Goal: Register for event/course

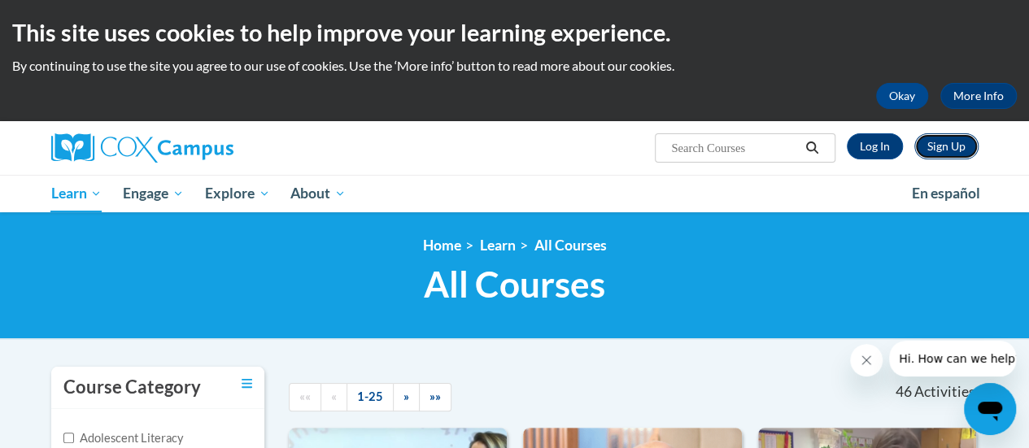
click at [948, 146] on link "Sign Up" at bounding box center [946, 146] width 64 height 26
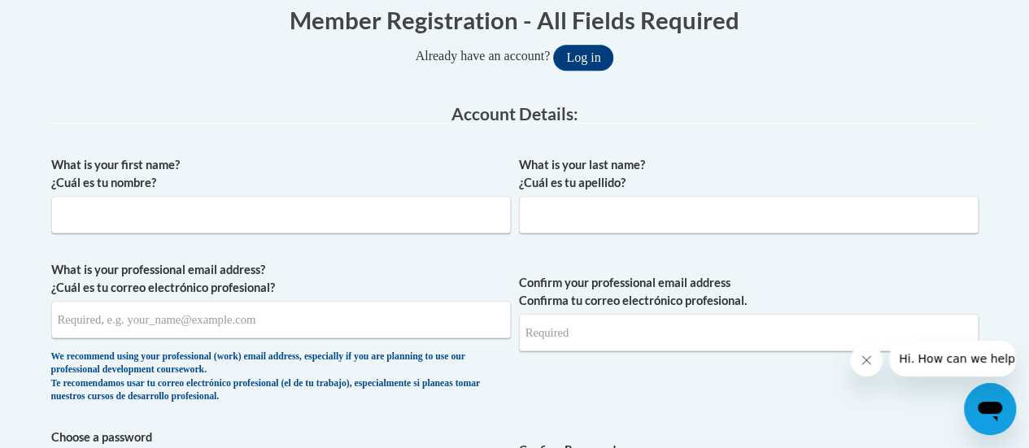
scroll to position [360, 0]
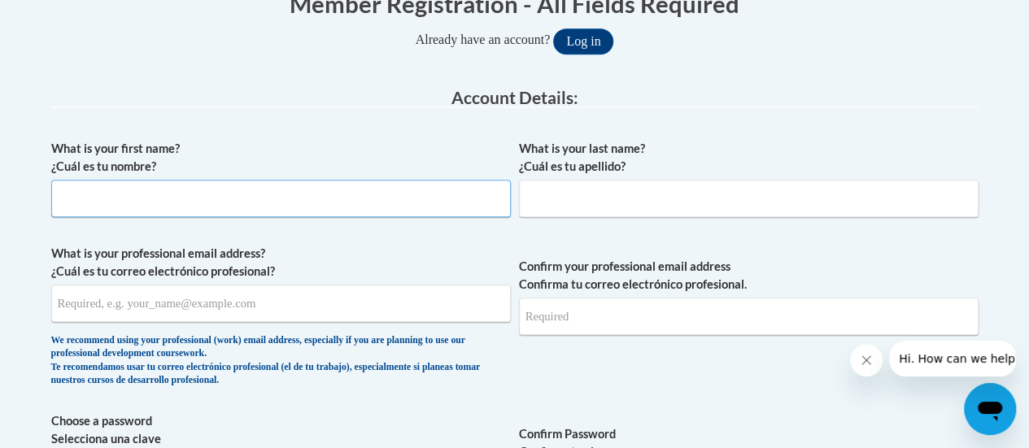
click at [292, 202] on input "What is your first name? ¿Cuál es tu nombre?" at bounding box center [281, 198] width 460 height 37
type input "Alexis"
type input "Branson"
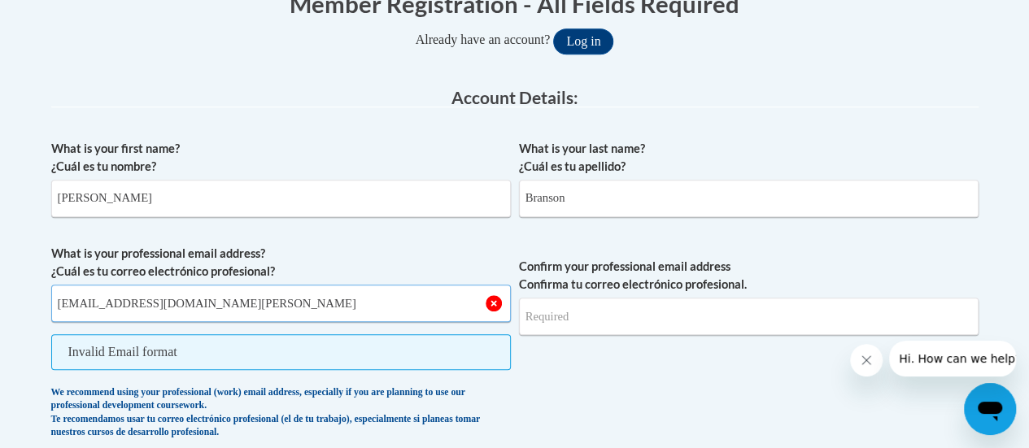
type input "adbranson@mail.lipscomb.edu"
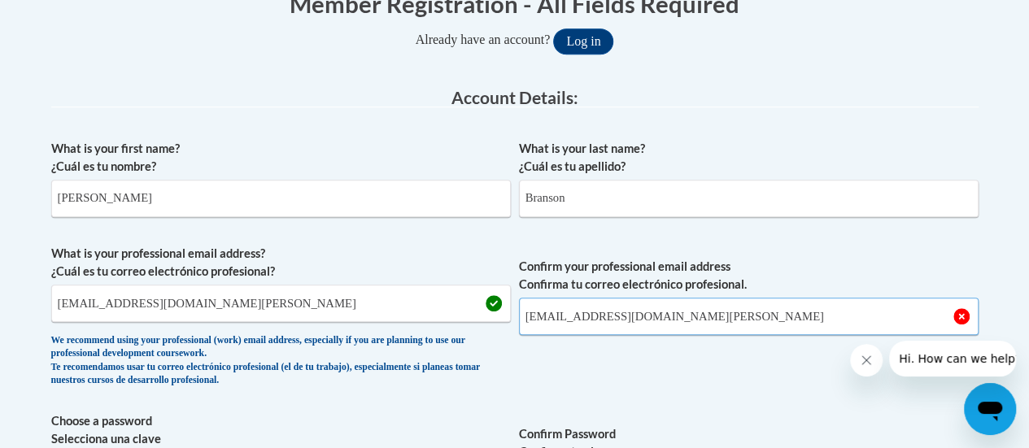
type input "adbranson@mail.lipscomb.edu"
click at [764, 377] on span "Confirm your professional email address Confirma tu correo electrónico profesio…" at bounding box center [749, 320] width 460 height 151
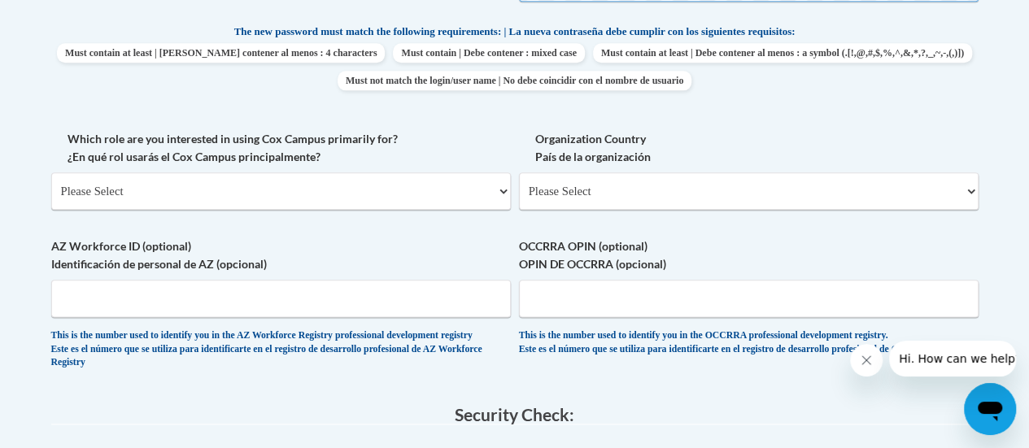
scroll to position [862, 0]
click at [460, 206] on select "Please Select College/University | Colegio/Universidad Community/Nonprofit Part…" at bounding box center [281, 190] width 460 height 37
select select "5a18ea06-2b54-4451-96f2-d152daf9eac5"
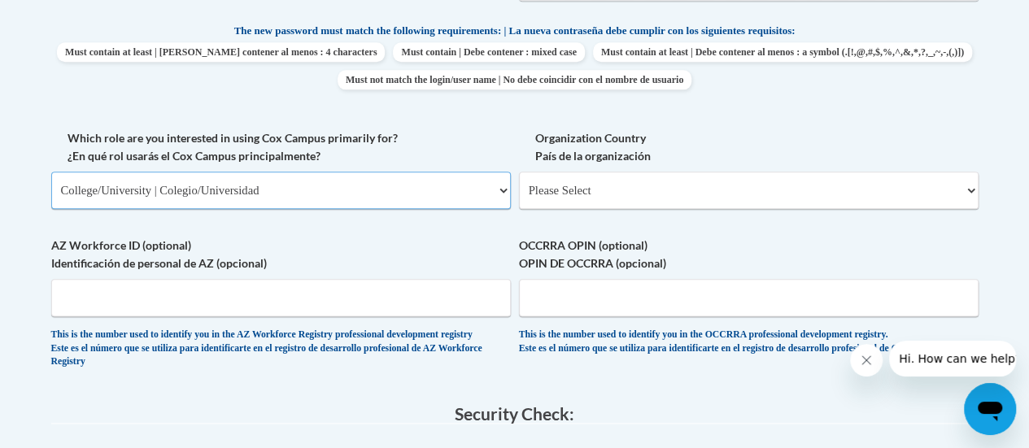
click at [51, 172] on select "Please Select College/University | Colegio/Universidad Community/Nonprofit Part…" at bounding box center [281, 190] width 460 height 37
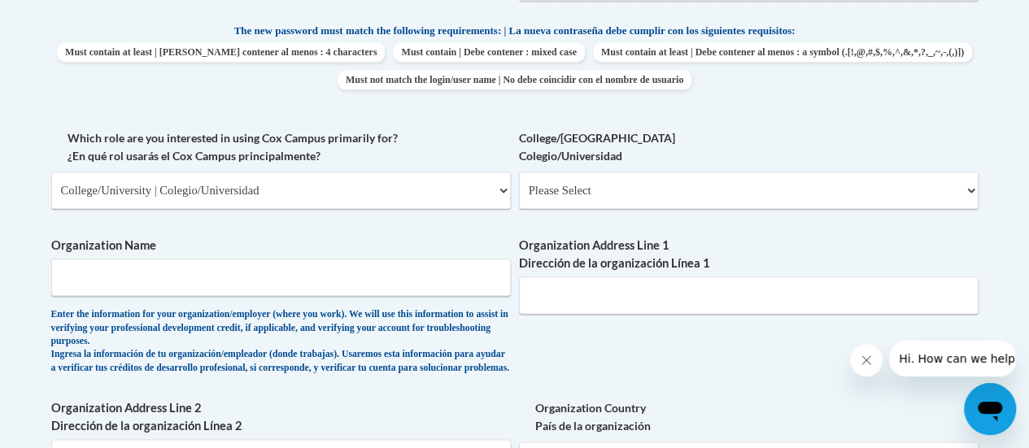
click at [452, 238] on label "Organization Name" at bounding box center [281, 246] width 460 height 18
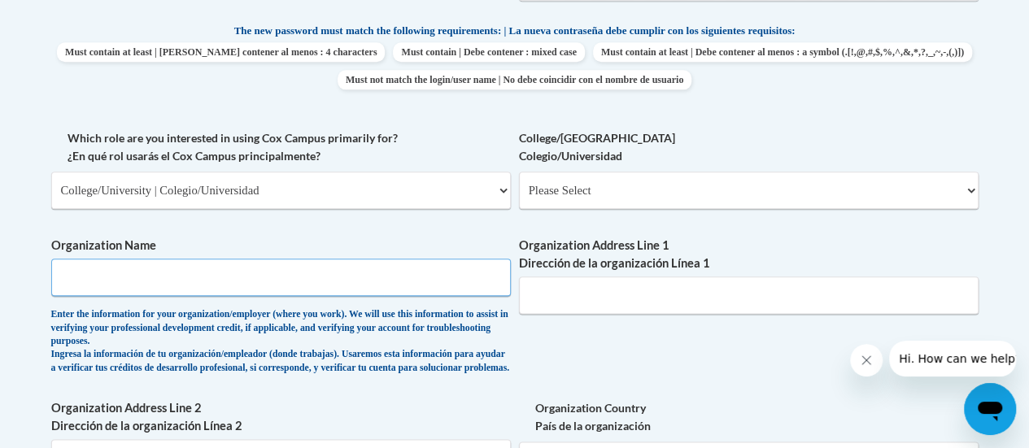
click at [452, 259] on input "Organization Name" at bounding box center [281, 277] width 460 height 37
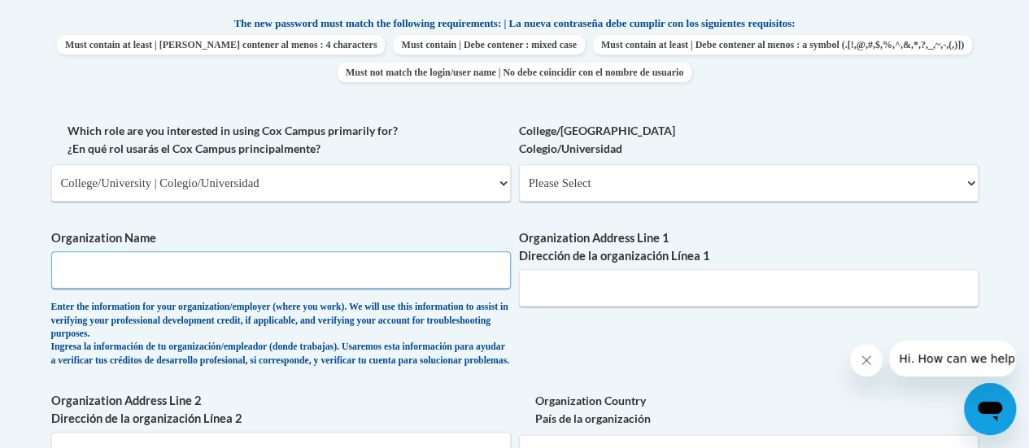
scroll to position [862, 0]
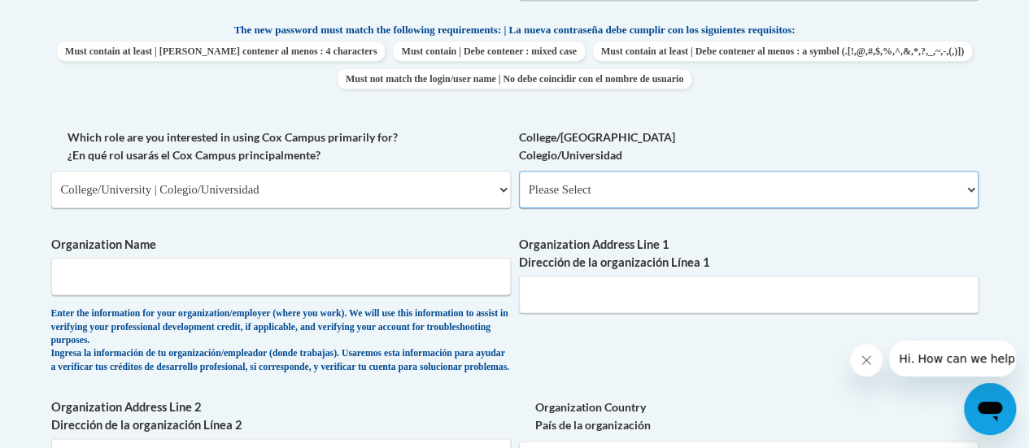
click at [568, 206] on select "Please Select College/University Staff | Empleado universitario College/Univers…" at bounding box center [749, 189] width 460 height 37
select select "99b32b07-cffc-426c-8bf6-0cd77760d84b"
click at [519, 171] on select "Please Select College/University Staff | Empleado universitario College/Univers…" at bounding box center [749, 189] width 460 height 37
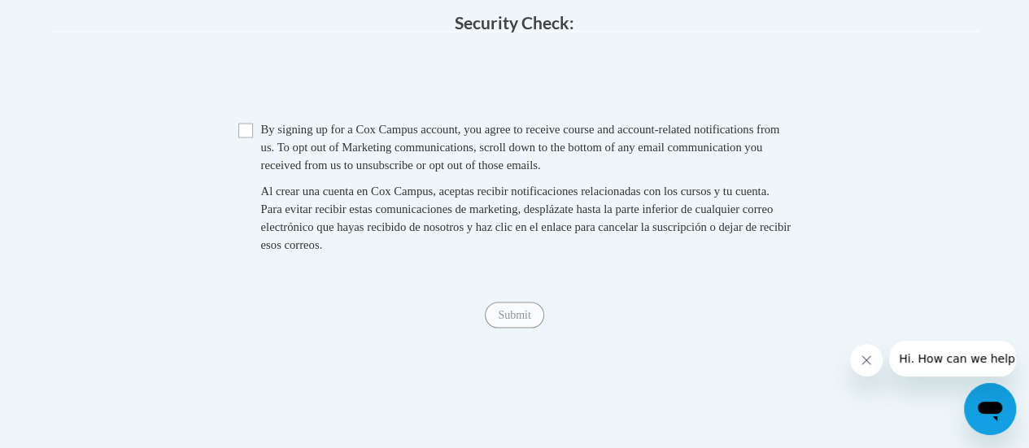
scroll to position [1522, 0]
click at [242, 139] on input "Checkbox" at bounding box center [245, 131] width 15 height 15
checkbox input "true"
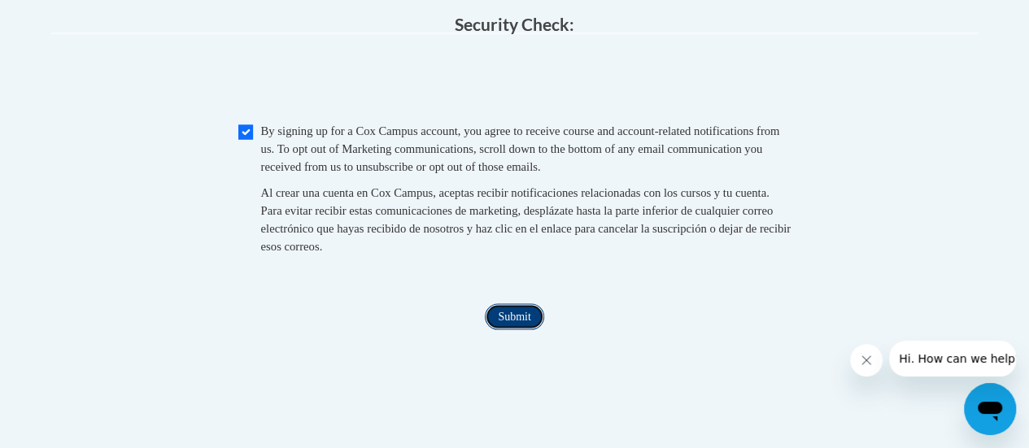
click at [526, 329] on input "Submit" at bounding box center [514, 316] width 59 height 26
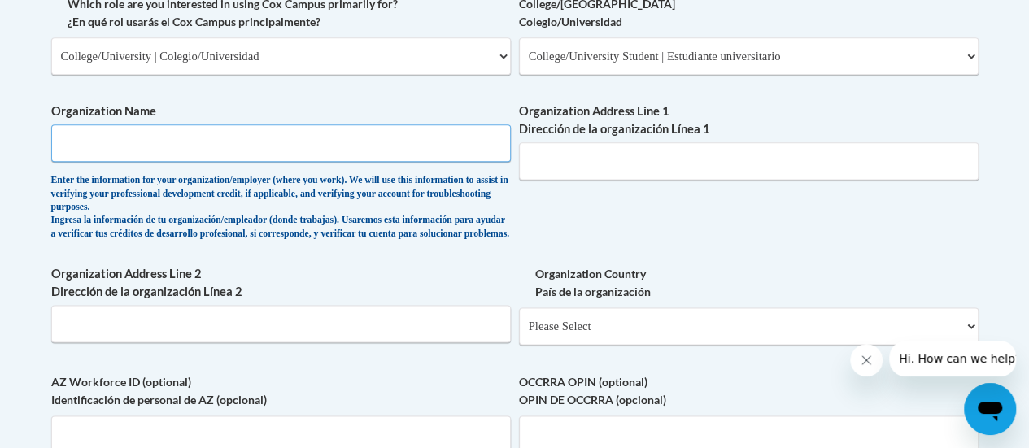
scroll to position [993, 0]
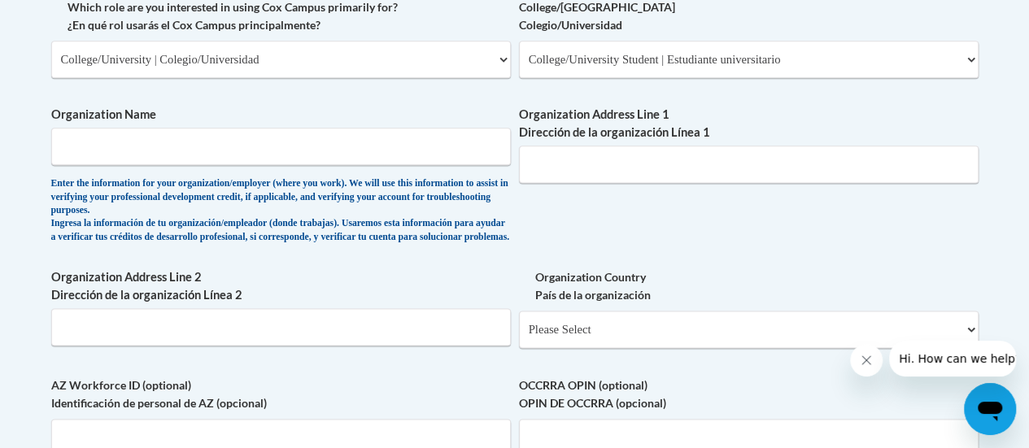
click at [274, 266] on div "What is your first name? ¿Cuál es tu nombre? Alexis What is your last name? ¿Cu…" at bounding box center [514, 12] width 927 height 1026
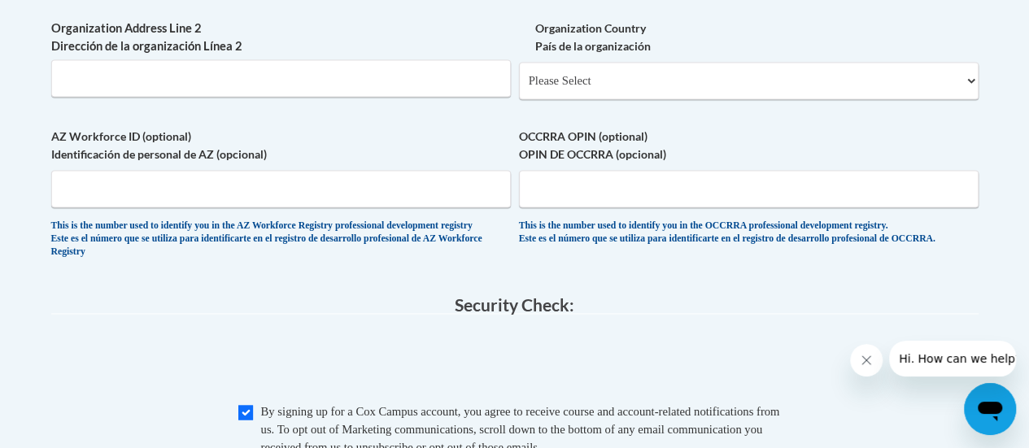
scroll to position [1186, 0]
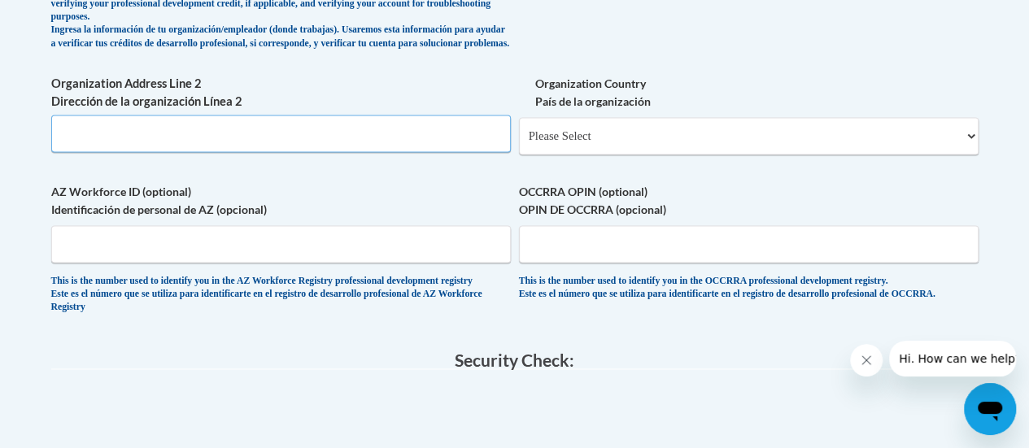
click at [312, 152] on input "Organization Address Line 2 Dirección de la organización Línea 2" at bounding box center [281, 133] width 460 height 37
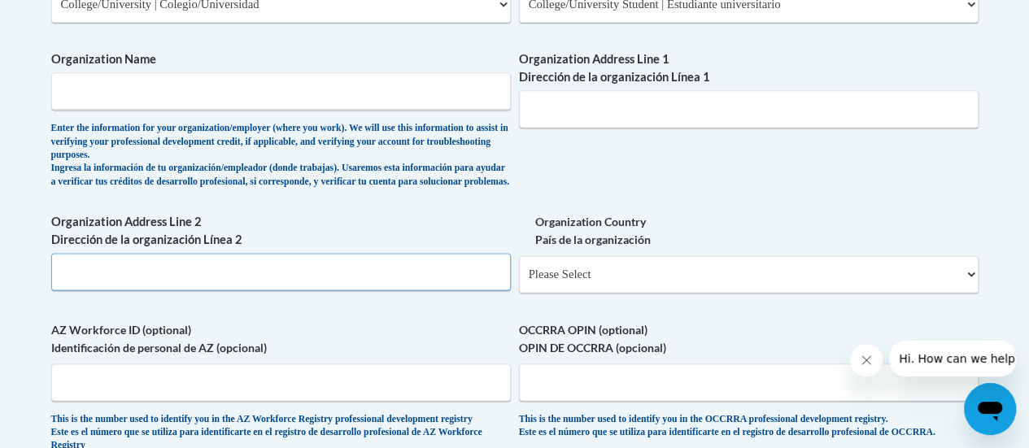
scroll to position [993, 0]
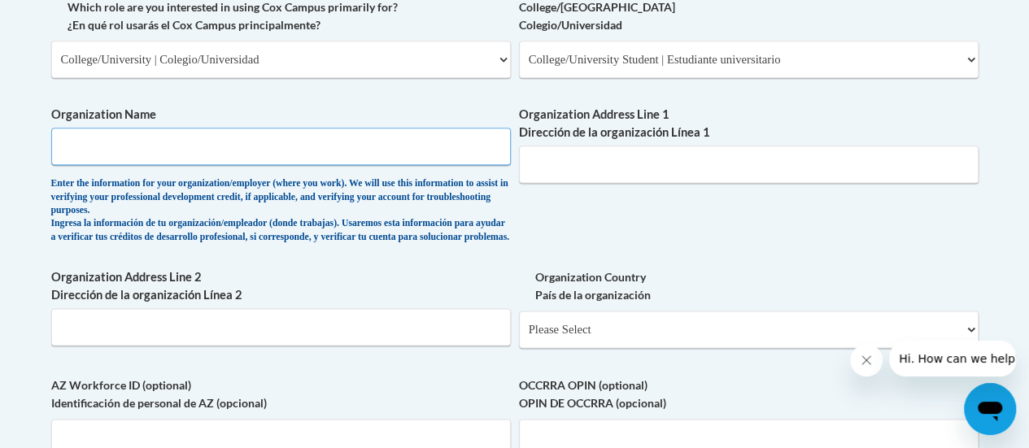
click at [312, 158] on input "Organization Name" at bounding box center [281, 146] width 460 height 37
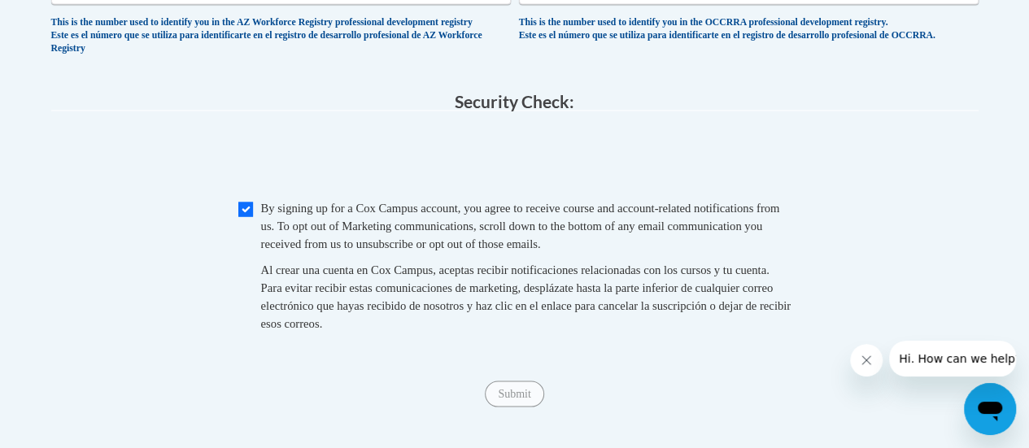
scroll to position [1445, 0]
type input "Lipscomb University"
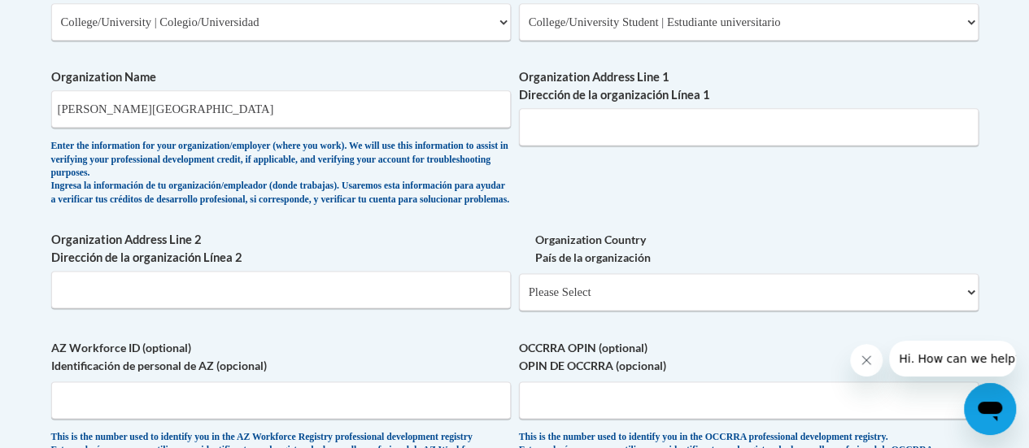
scroll to position [1028, 0]
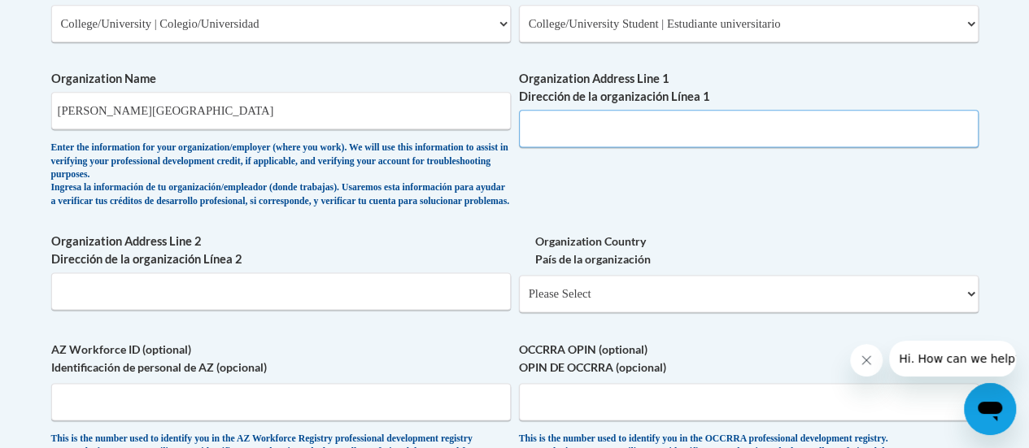
click at [568, 116] on input "Organization Address Line 1 Dirección de la organización Línea 1" at bounding box center [749, 128] width 460 height 37
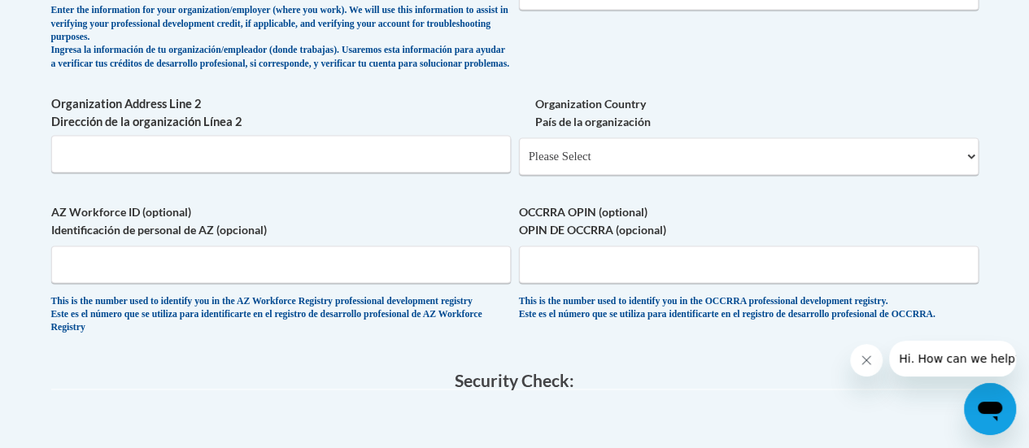
scroll to position [1163, 0]
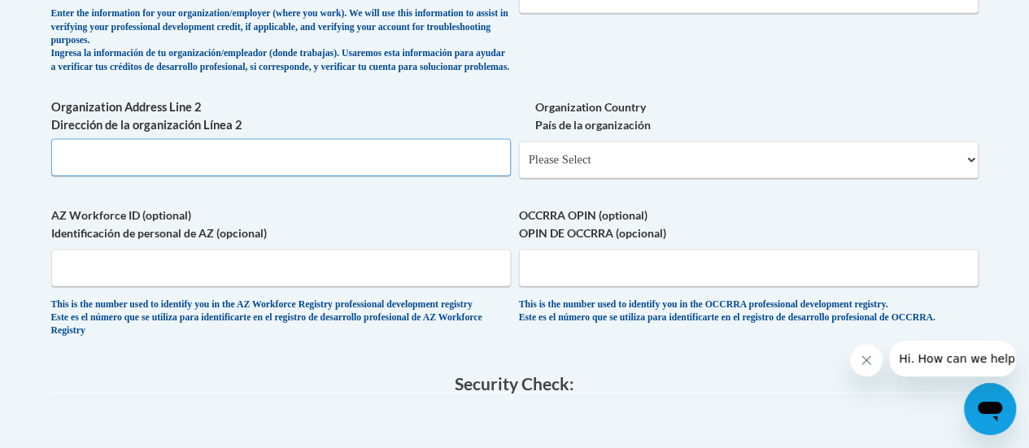
click at [220, 175] on input "Organization Address Line 2 Dirección de la organización Línea 2" at bounding box center [281, 156] width 460 height 37
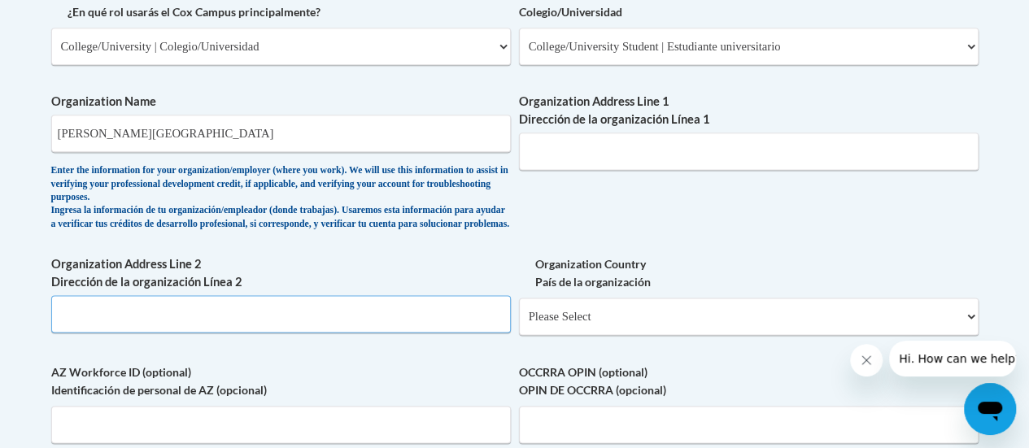
scroll to position [1004, 0]
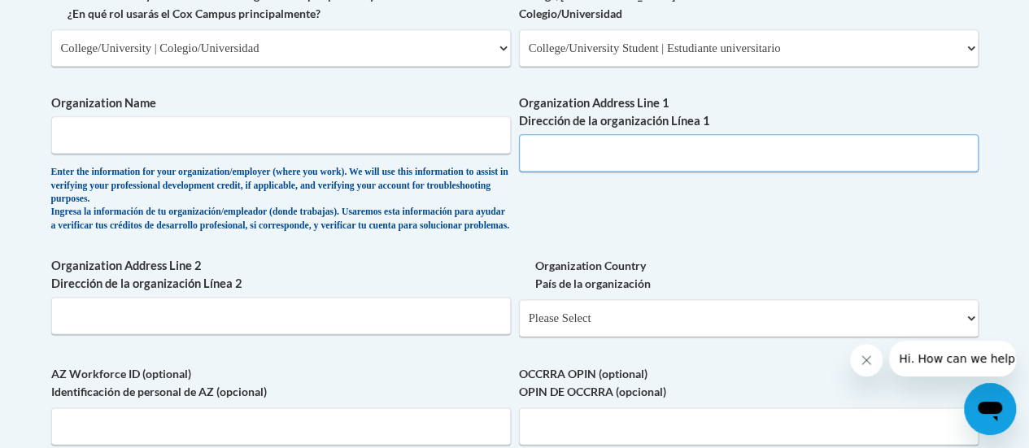
paste input "1 University Park Dr, Nashville, TN 37204"
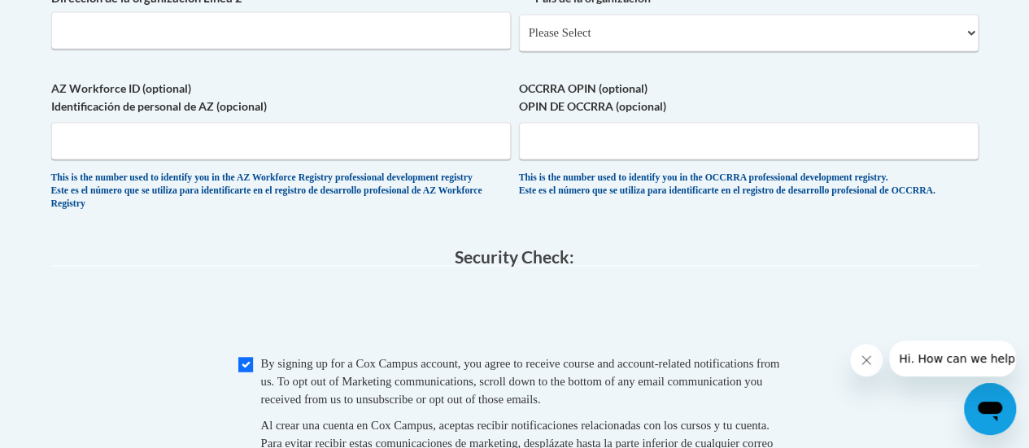
scroll to position [1303, 0]
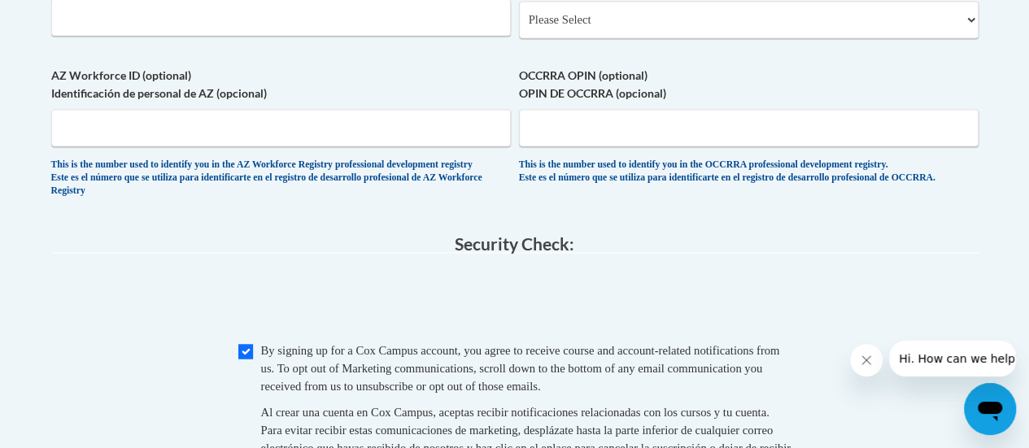
type input "1 University Park Dr, Nashville, TN 37204"
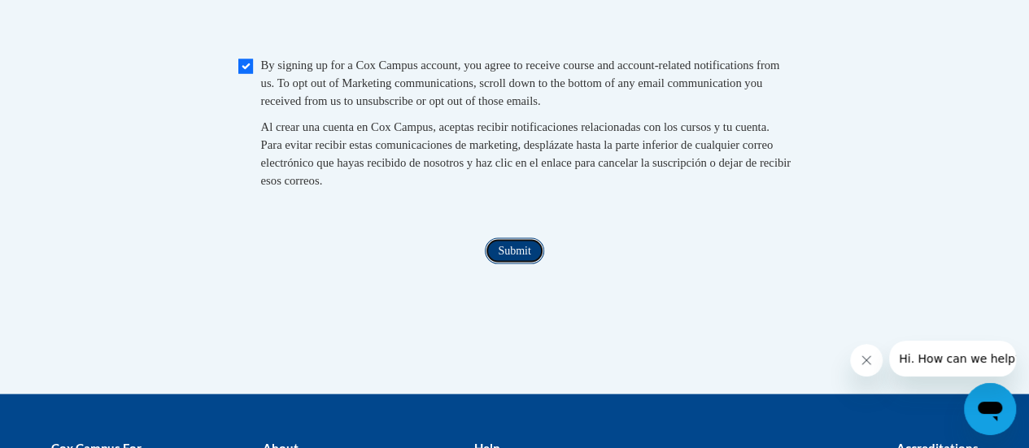
click at [508, 264] on input "Submit" at bounding box center [514, 251] width 59 height 26
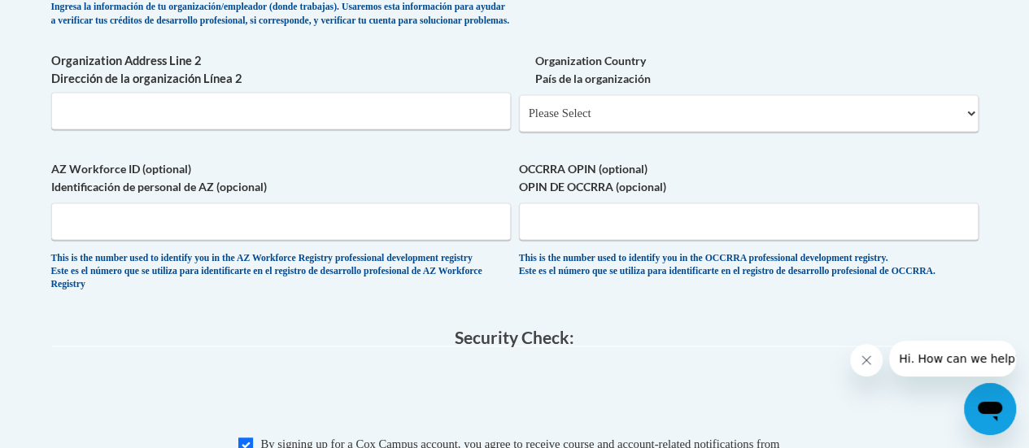
scroll to position [1497, 0]
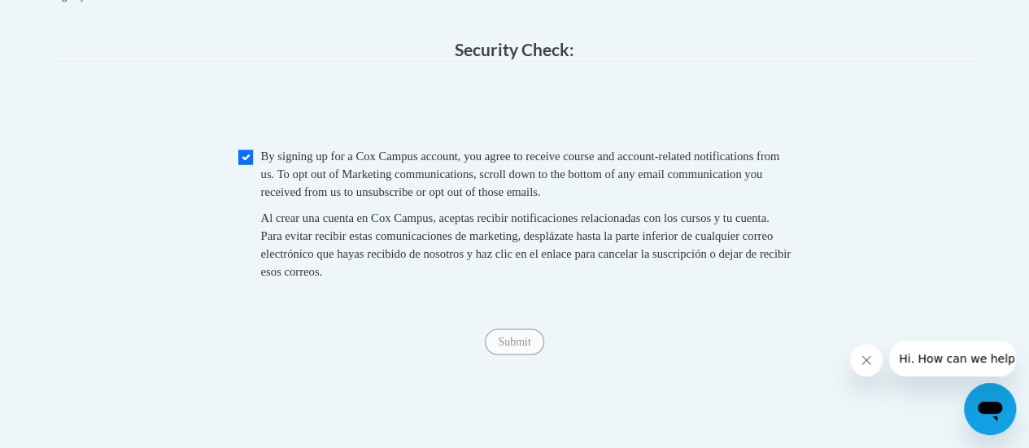
type input "Lipscomb University"
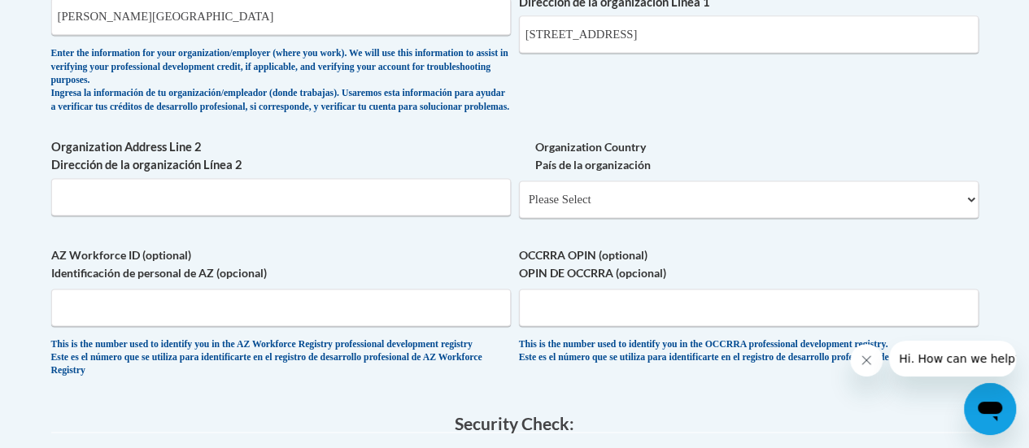
scroll to position [1121, 0]
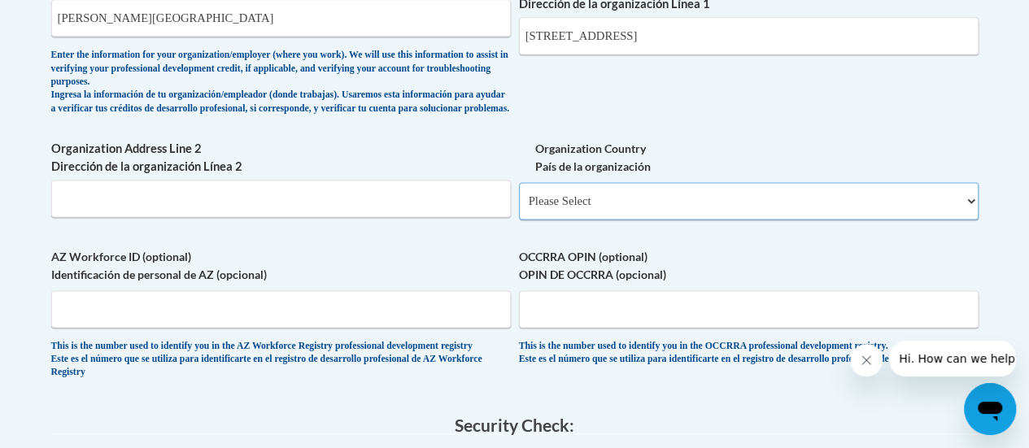
click at [592, 209] on select "Please Select United States | Estados Unidos Outside of the United States | Fue…" at bounding box center [749, 200] width 460 height 37
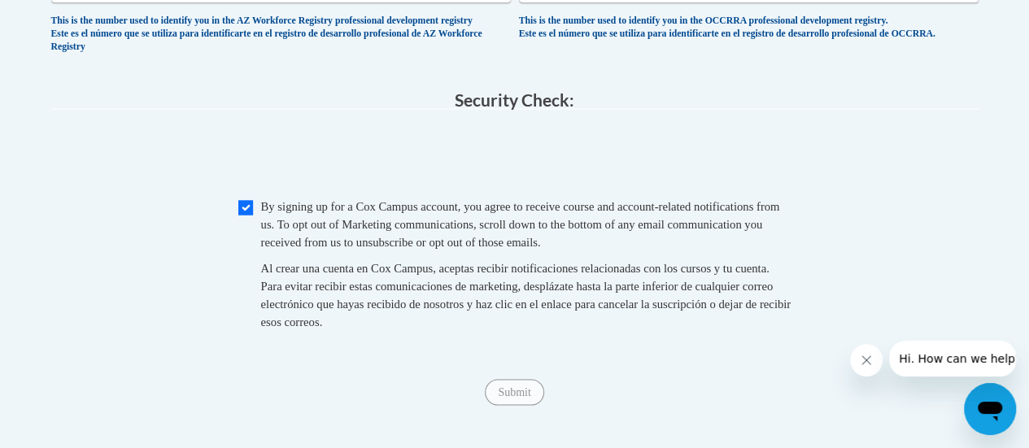
scroll to position [1489, 0]
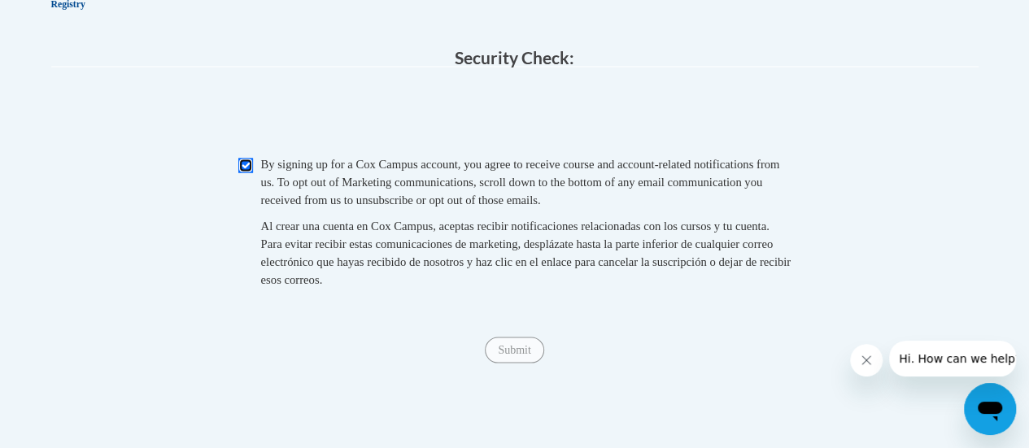
click at [243, 172] on input "Checkbox" at bounding box center [245, 165] width 15 height 15
checkbox input "true"
click at [510, 363] on input "Submit" at bounding box center [514, 350] width 59 height 26
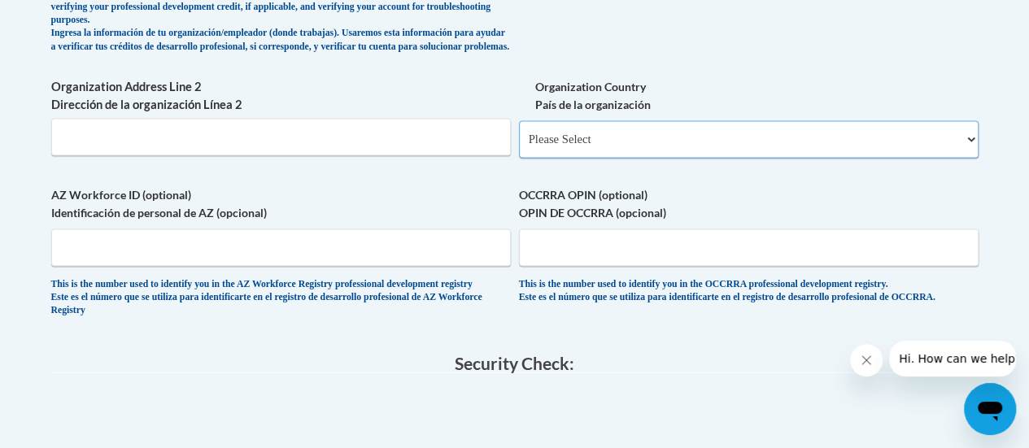
scroll to position [1176, 0]
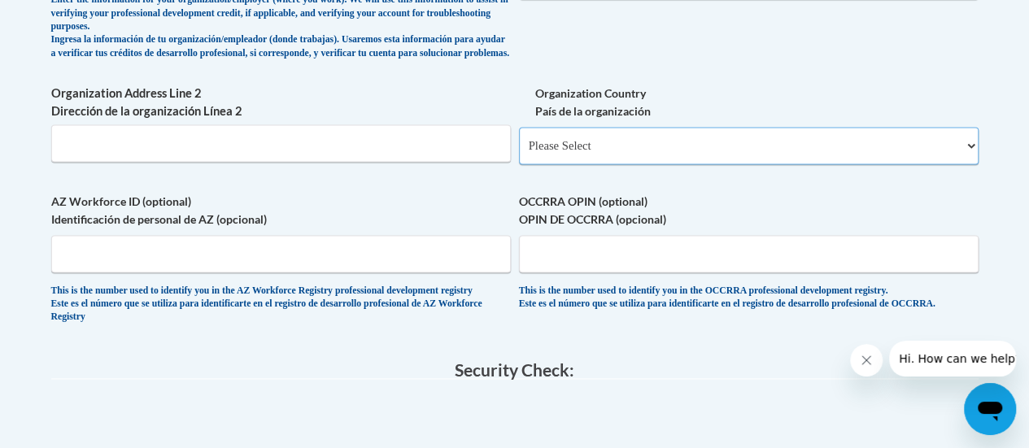
click at [652, 151] on select "Please Select United States | Estados Unidos Outside of the United States | Fue…" at bounding box center [749, 145] width 460 height 37
select select "ad49bcad-a171-4b2e-b99c-48b446064914"
click at [519, 139] on select "Please Select United States | Estados Unidos Outside of the United States | Fue…" at bounding box center [749, 145] width 460 height 37
select select
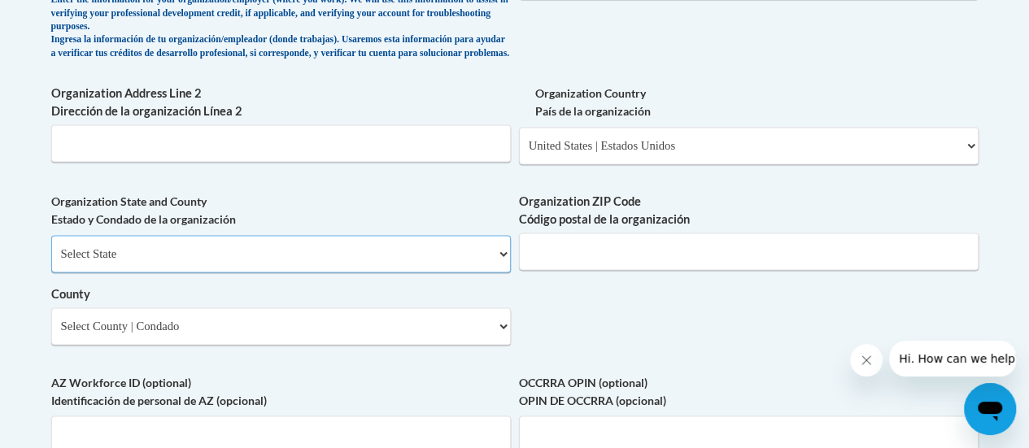
click at [406, 273] on select "Select State Alabama Alaska Arizona Arkansas California Colorado Connecticut De…" at bounding box center [281, 253] width 460 height 37
select select "Tennessee"
click at [51, 247] on select "Select State Alabama Alaska Arizona Arkansas California Colorado Connecticut De…" at bounding box center [281, 253] width 460 height 37
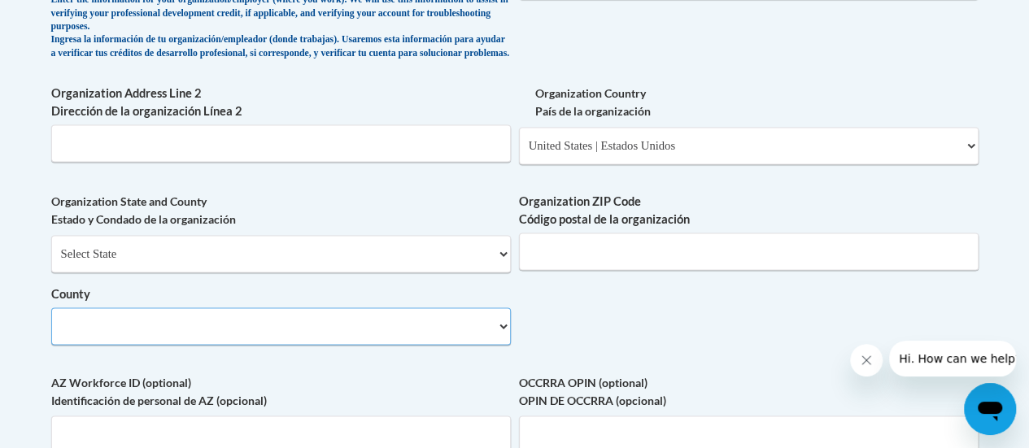
click at [221, 326] on select "County" at bounding box center [281, 326] width 460 height 37
select select "Davidson"
click at [51, 320] on select "Select County Anderson Bedford Benton Bledsoe Blount Bradley Campbell Cannon Ca…" at bounding box center [281, 326] width 460 height 37
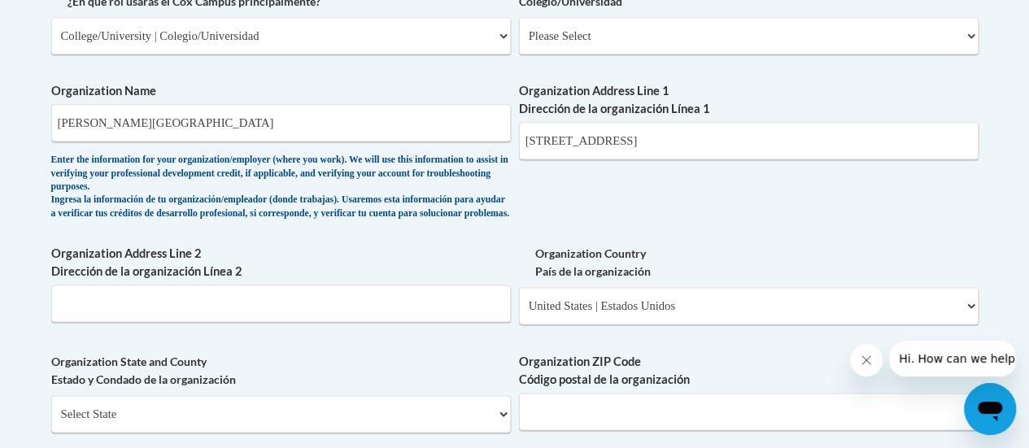
scroll to position [1006, 0]
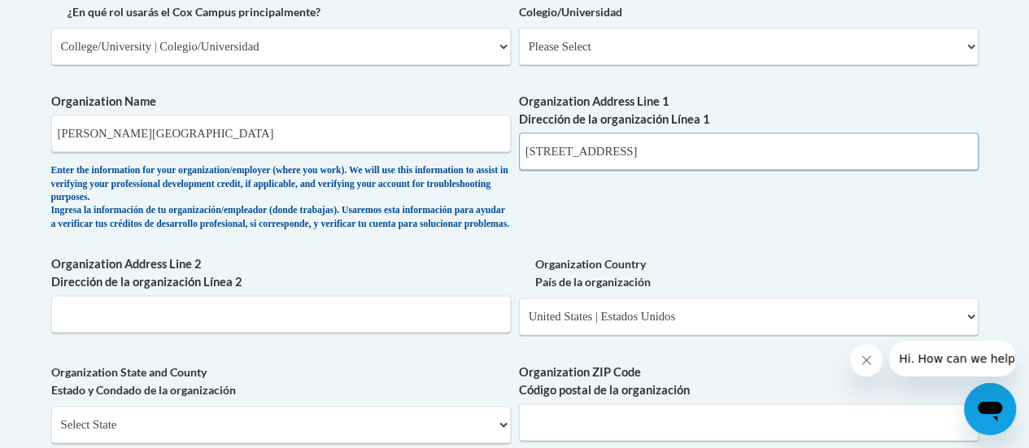
click at [760, 152] on input "1 University Park Dr, Nashville, TN 37204" at bounding box center [749, 151] width 460 height 37
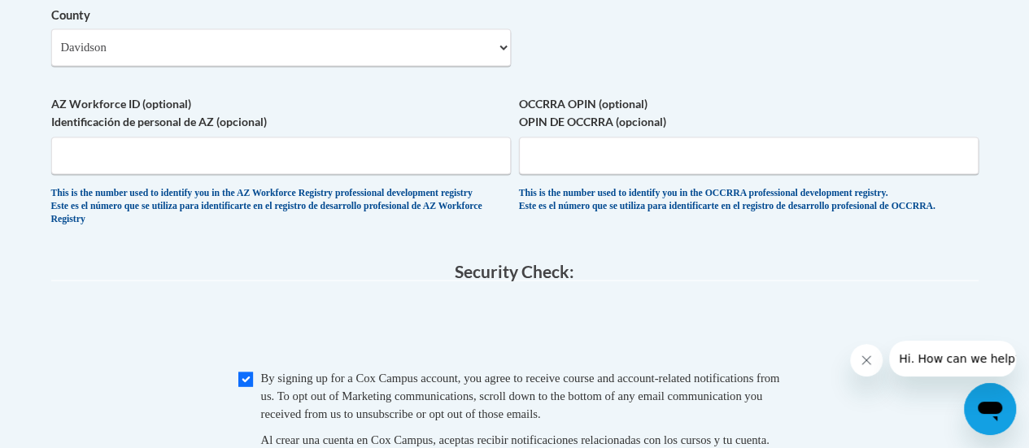
scroll to position [1456, 0]
type input "1 University Park Dr"
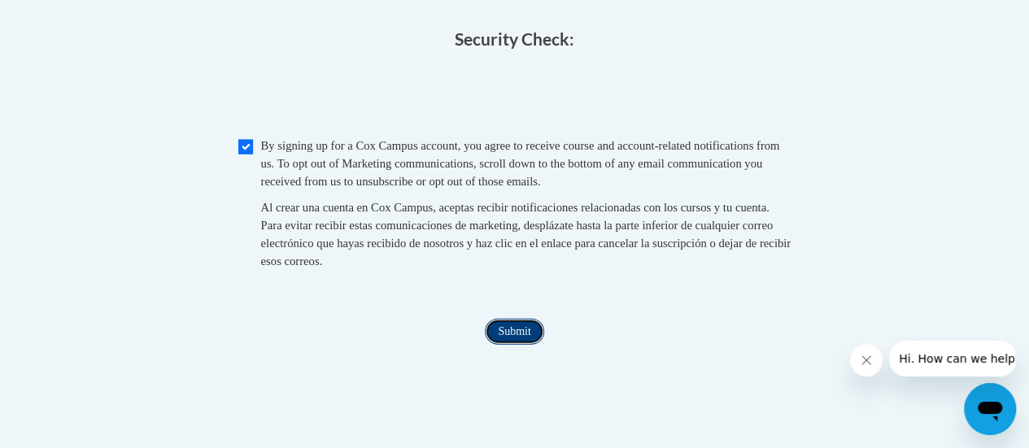
click at [509, 345] on input "Submit" at bounding box center [514, 332] width 59 height 26
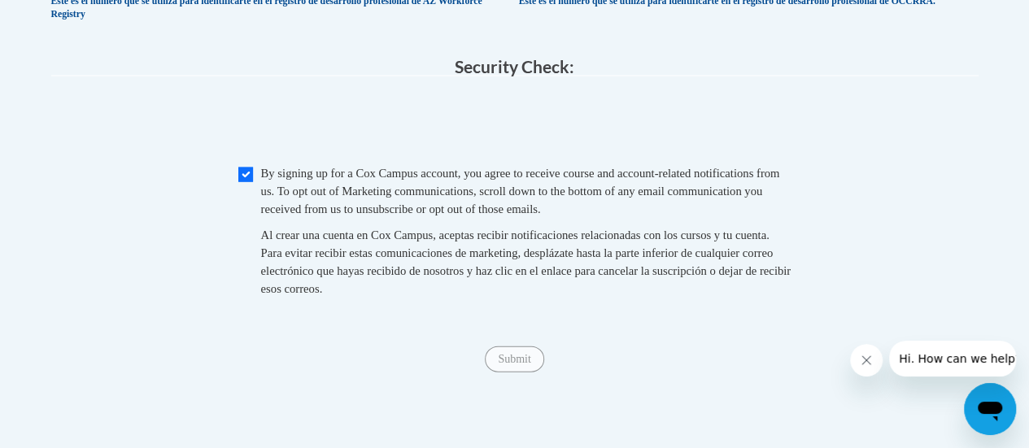
scroll to position [1660, 0]
type input "37204"
click at [467, 373] on div "Submit Submit" at bounding box center [514, 360] width 927 height 26
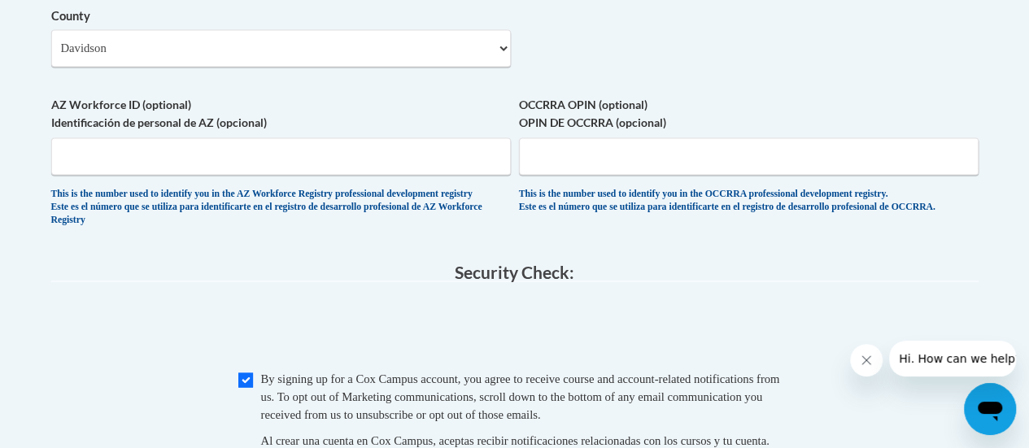
scroll to position [1443, 0]
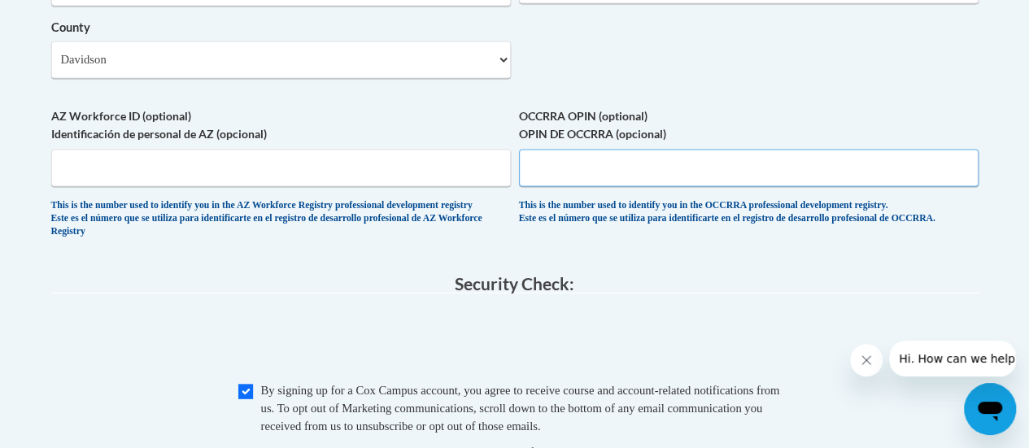
click at [571, 186] on input "OCCRRA OPIN (optional) OPIN DE OCCRRA (opcional)" at bounding box center [749, 167] width 460 height 37
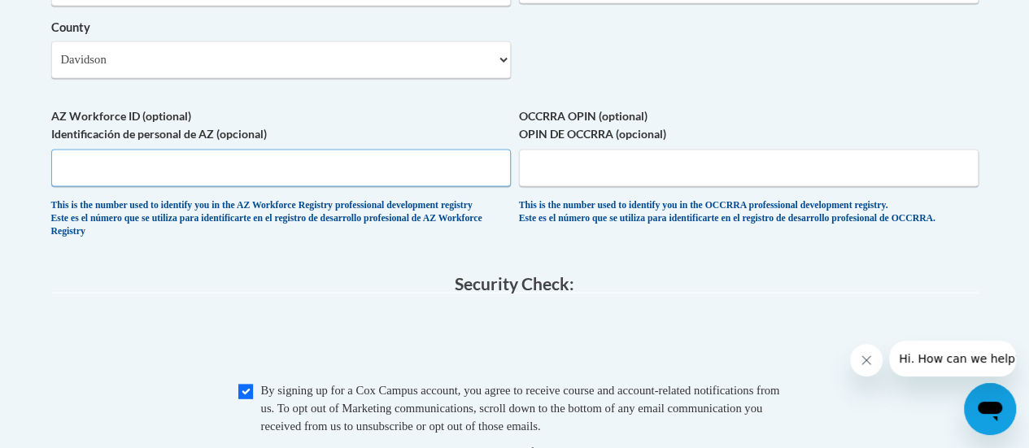
click at [434, 185] on input "AZ Workforce ID (optional) Identificación de personal de AZ (opcional)" at bounding box center [281, 167] width 460 height 37
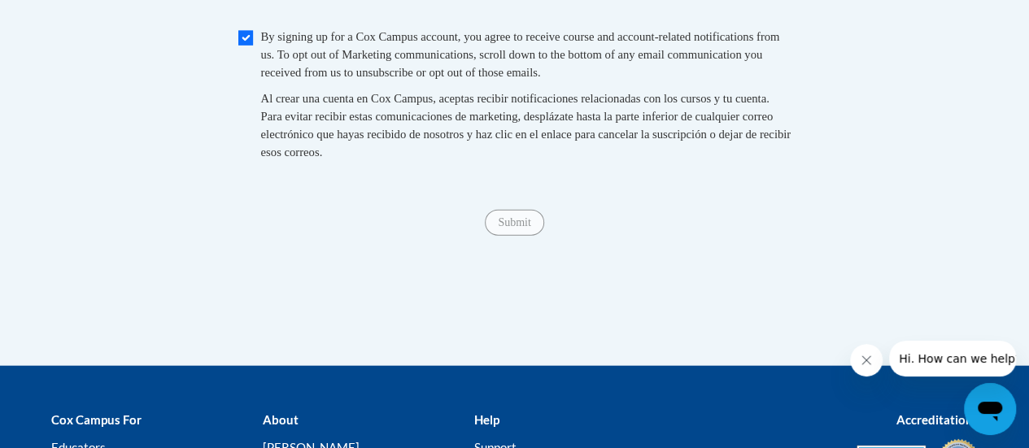
click at [434, 159] on span "Al crear una cuenta en Cox Campus, aceptas recibir notificaciones relacionadas …" at bounding box center [526, 125] width 530 height 67
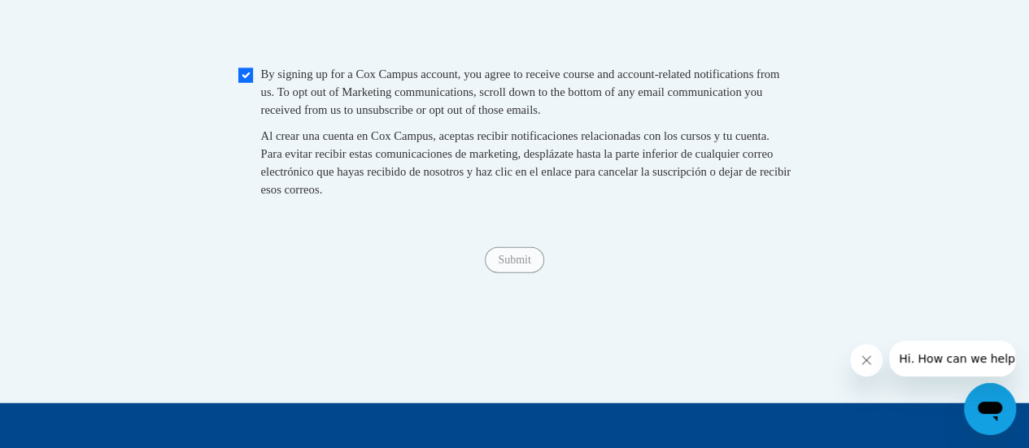
scroll to position [1759, 0]
click at [257, 128] on span "Checkbox By signing up for a Cox Campus account, you agree to receive course an…" at bounding box center [514, 140] width 553 height 150
click at [247, 83] on input "Checkbox" at bounding box center [245, 75] width 15 height 15
checkbox input "true"
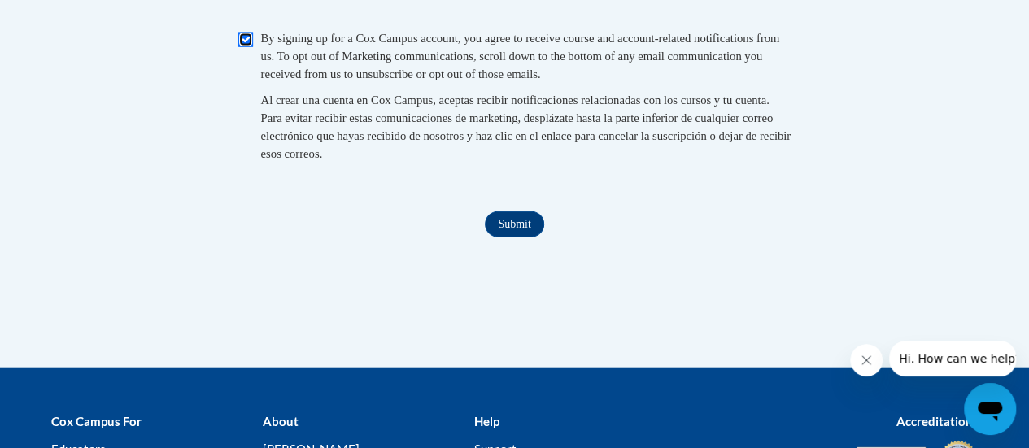
scroll to position [1876, 0]
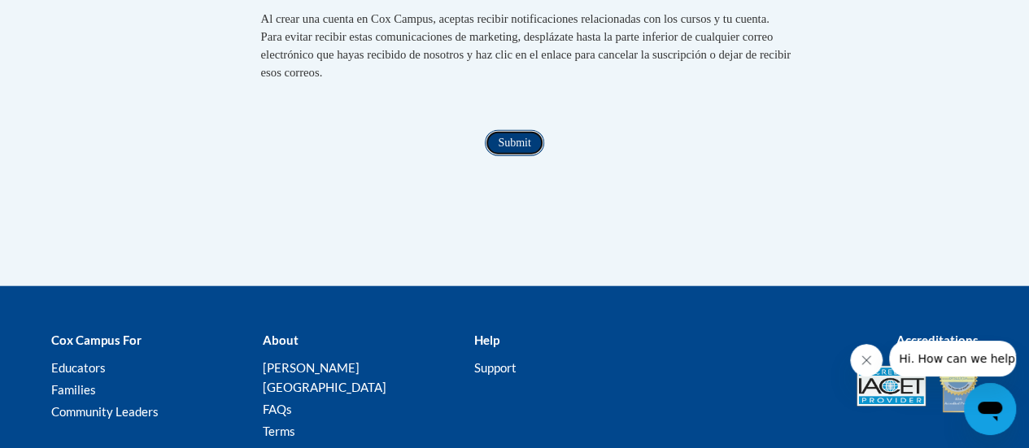
click at [500, 156] on input "Submit" at bounding box center [514, 143] width 59 height 26
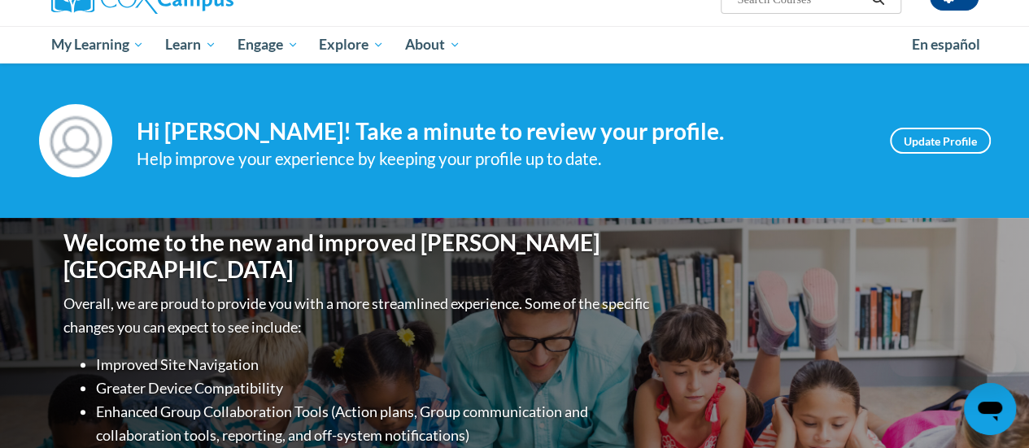
scroll to position [151, 0]
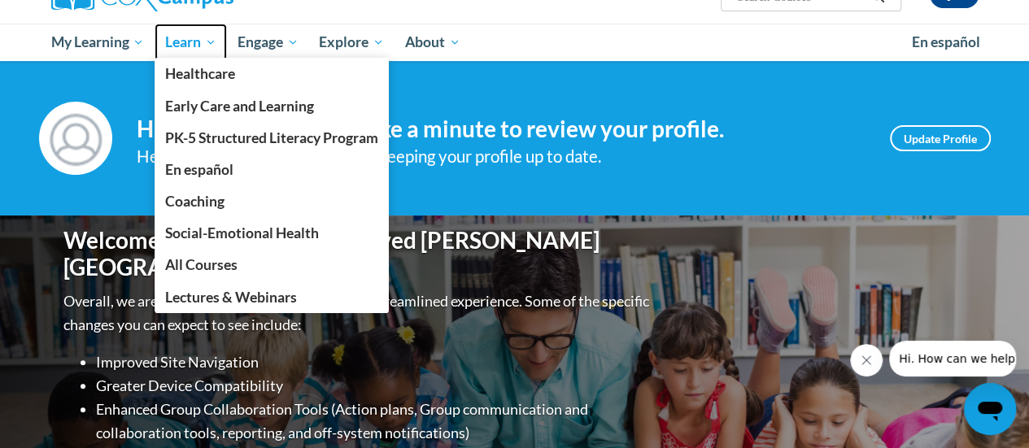
click at [190, 47] on span "Learn" at bounding box center [190, 43] width 51 height 20
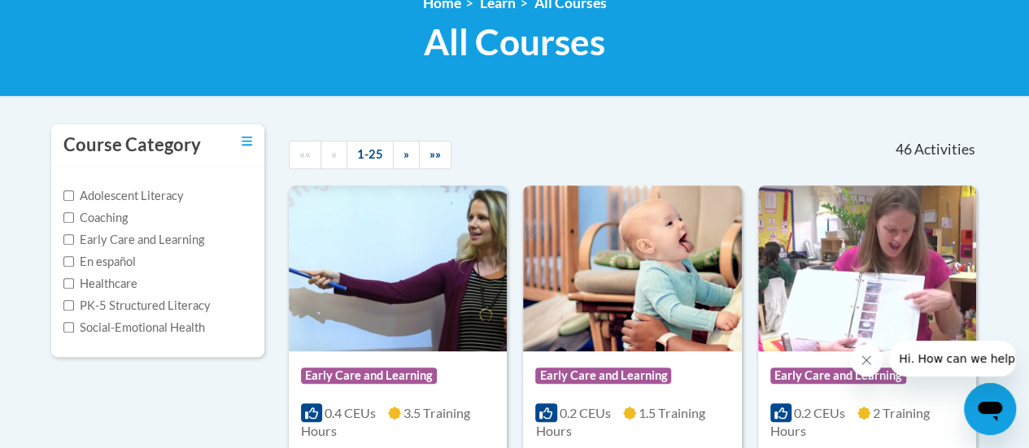
scroll to position [250, 0]
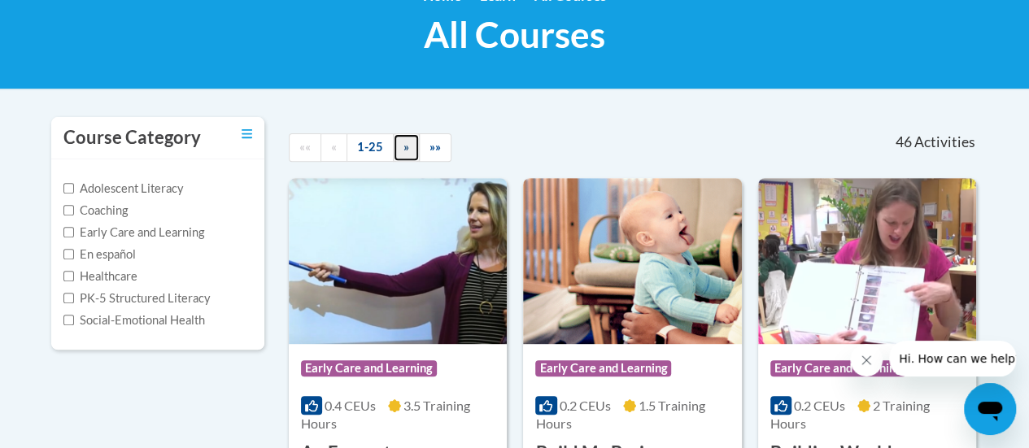
click at [404, 143] on span "»" at bounding box center [407, 147] width 6 height 14
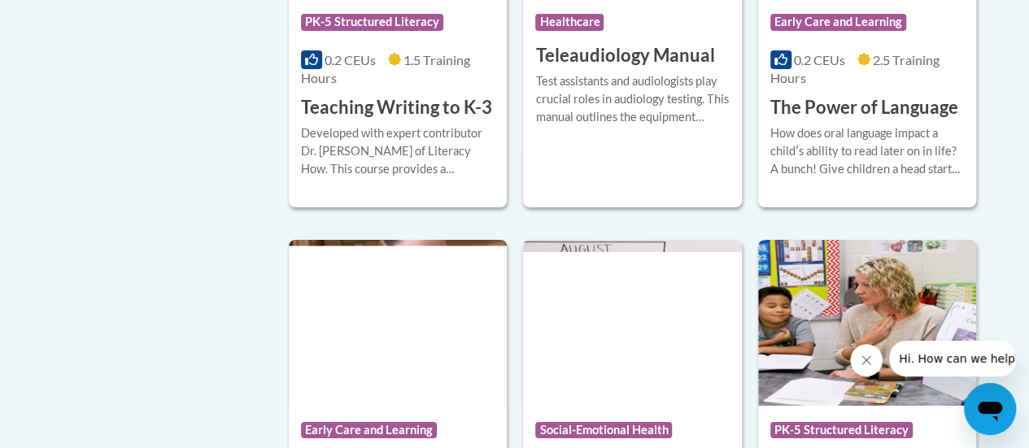
scroll to position [2831, 0]
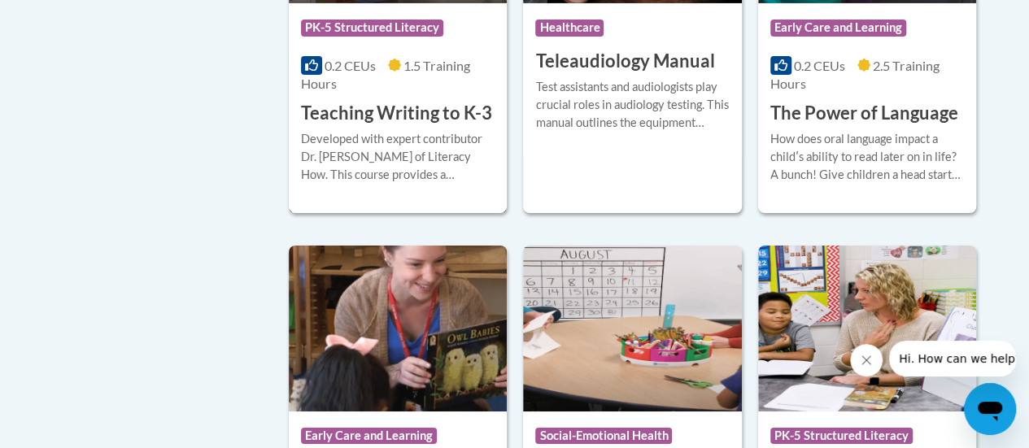
click at [428, 107] on h3 "Teaching Writing to K-3" at bounding box center [396, 113] width 191 height 25
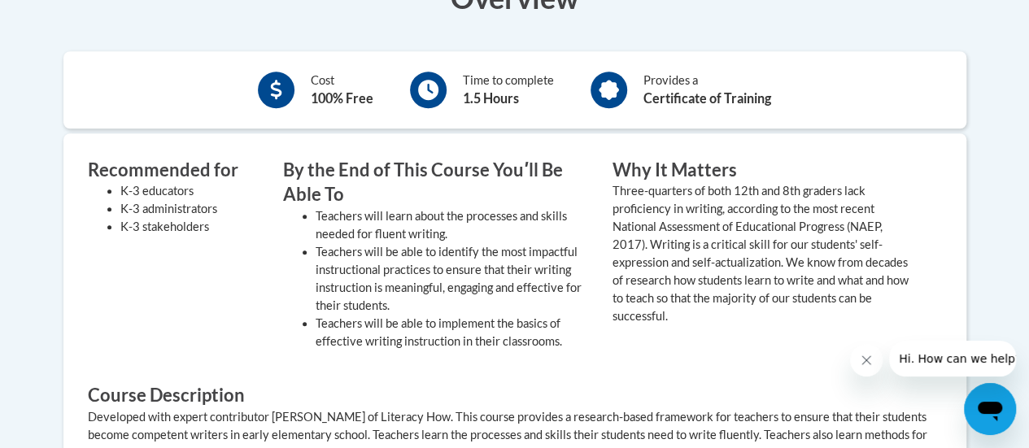
scroll to position [571, 0]
click at [659, 277] on value "Three-quarters of both 12th and 8th graders lack proficiency in writing, accord…" at bounding box center [761, 252] width 296 height 139
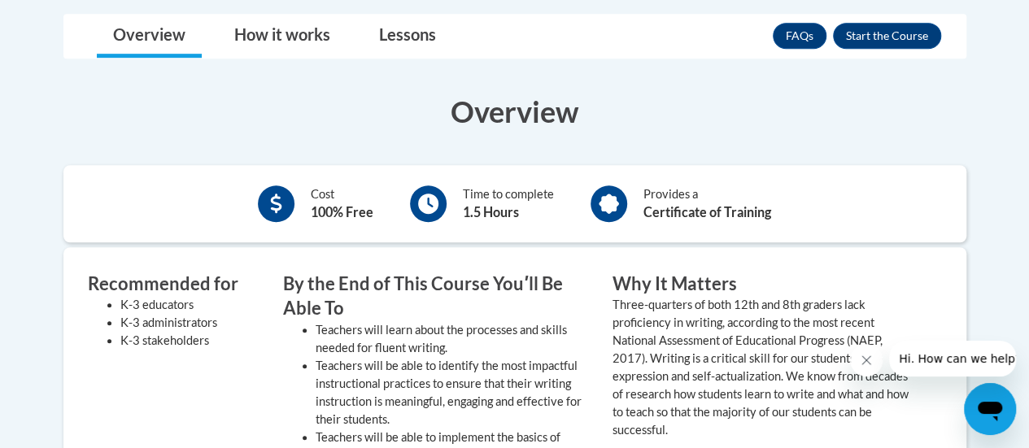
scroll to position [462, 0]
